Goal: Task Accomplishment & Management: Manage account settings

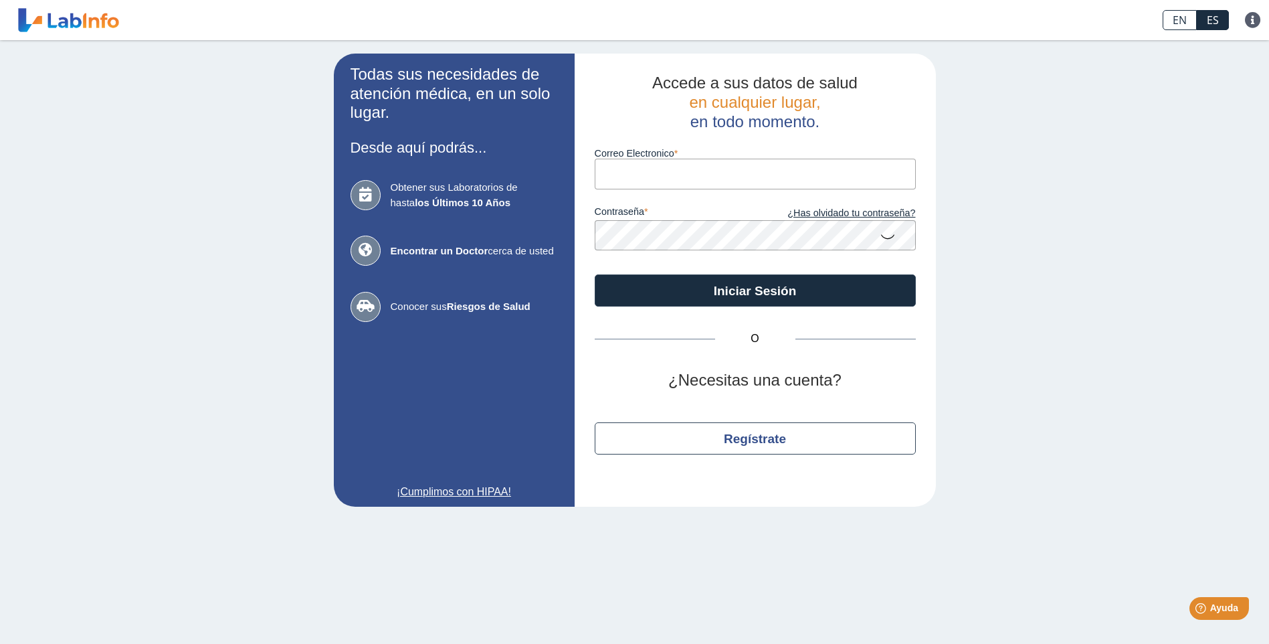
click at [609, 175] on input "Correo Electronico" at bounding box center [755, 174] width 321 height 30
type input "[PERSON_NAME][EMAIL_ADDRESS][PERSON_NAME][DOMAIN_NAME]"
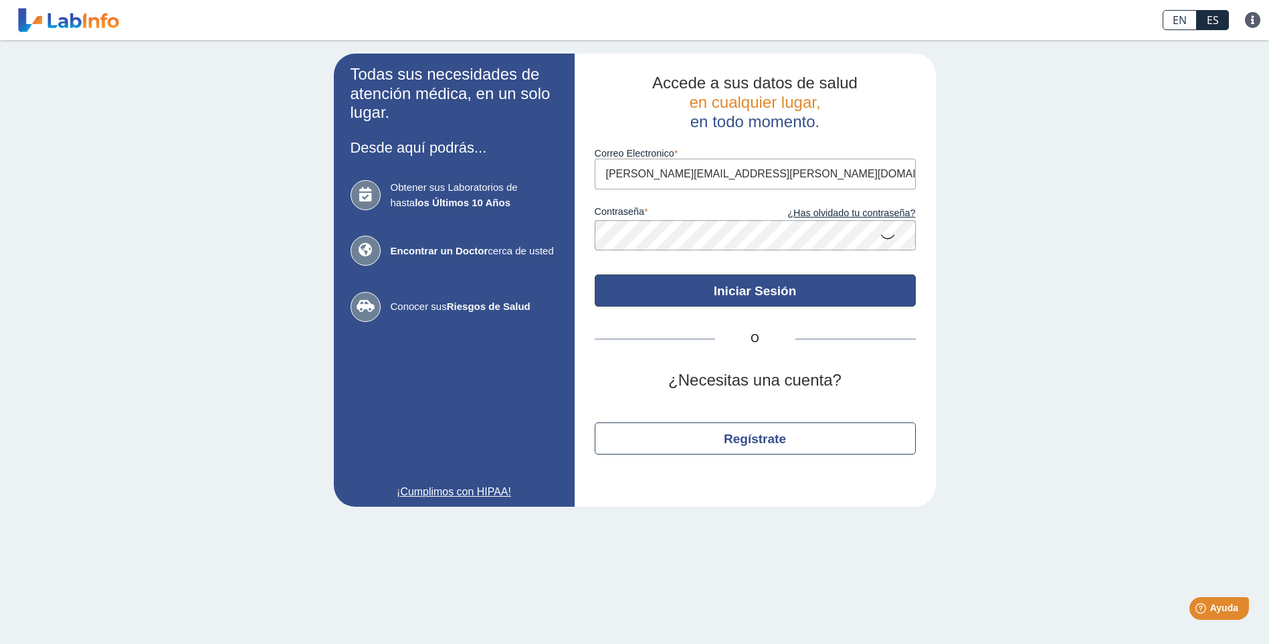
click at [746, 294] on button "Iniciar Sesión" at bounding box center [755, 290] width 321 height 32
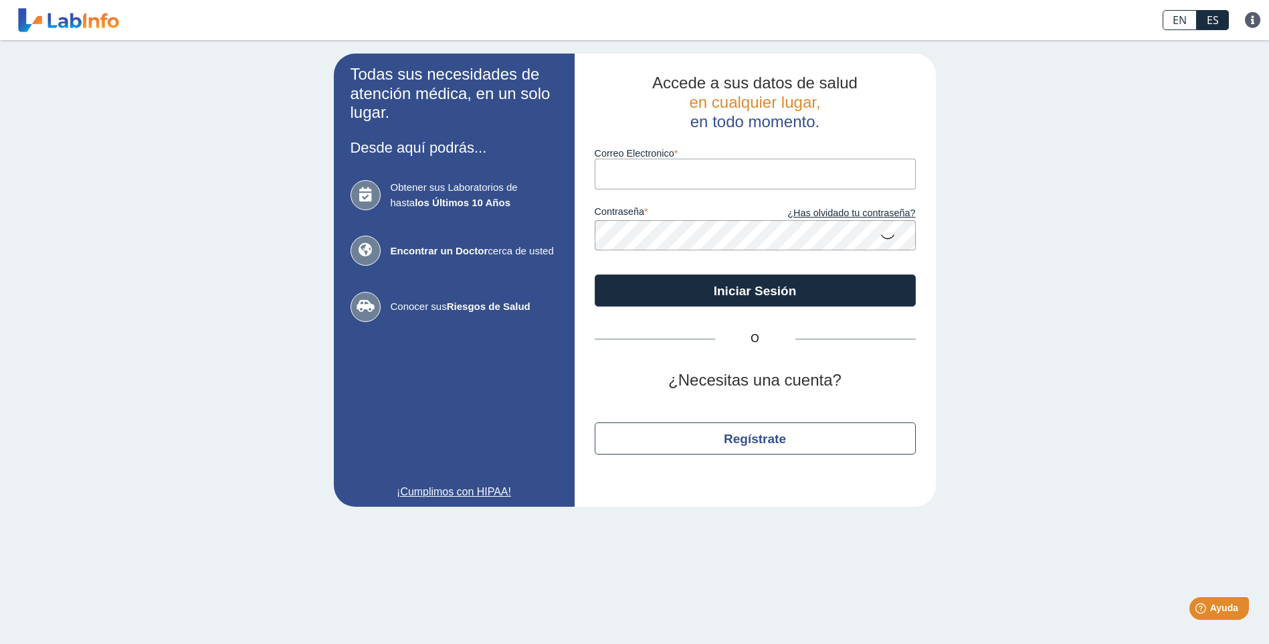
click at [601, 178] on input "Correo Electronico" at bounding box center [755, 174] width 321 height 30
click at [1084, 247] on div "Todas sus necesidades de atención médica, en un solo lugar. Desde aquí podrás..…" at bounding box center [634, 280] width 1269 height 480
click at [777, 178] on input "[PERSON_NAME][EMAIL_ADDRESS][PERSON_NAME][DOMAIN_NAME]" at bounding box center [755, 174] width 321 height 30
type input "O"
type input "osvaldo4307@gmail.com"
